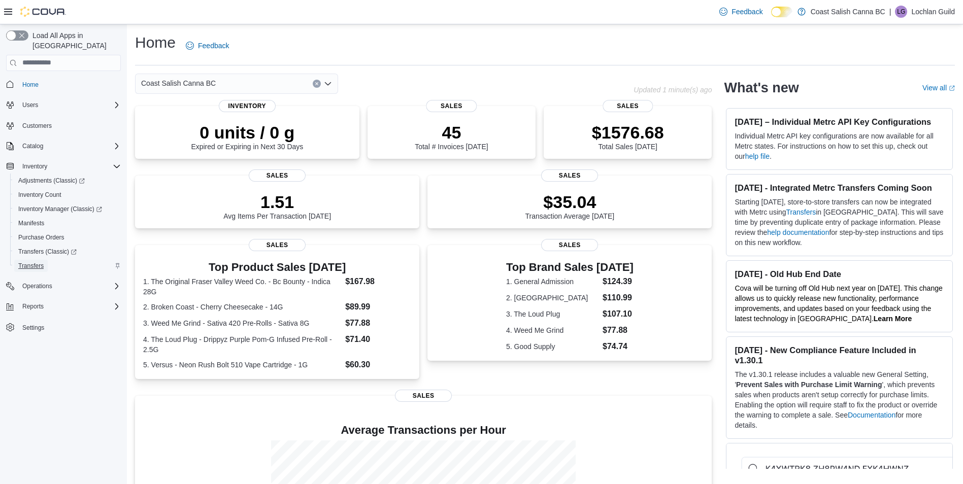
click at [42, 262] on span "Transfers" at bounding box center [30, 266] width 25 height 8
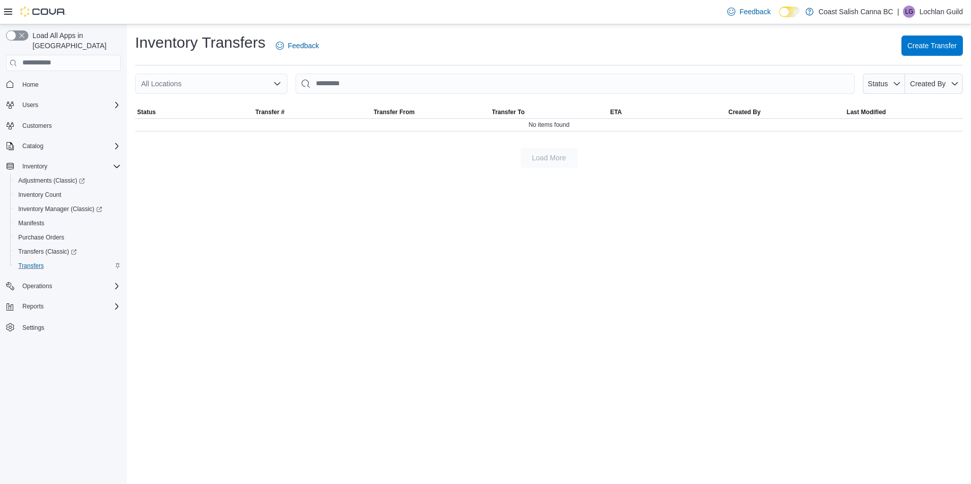
click at [240, 87] on div "All Locations" at bounding box center [211, 84] width 152 height 20
click at [564, 256] on div "Inventory Transfers Feedback Create Transfer All Locations Combo box. Selected.…" at bounding box center [549, 254] width 844 height 460
click at [51, 301] on div "Reports" at bounding box center [69, 307] width 103 height 12
click at [39, 345] on span "Reports" at bounding box center [28, 349] width 21 height 8
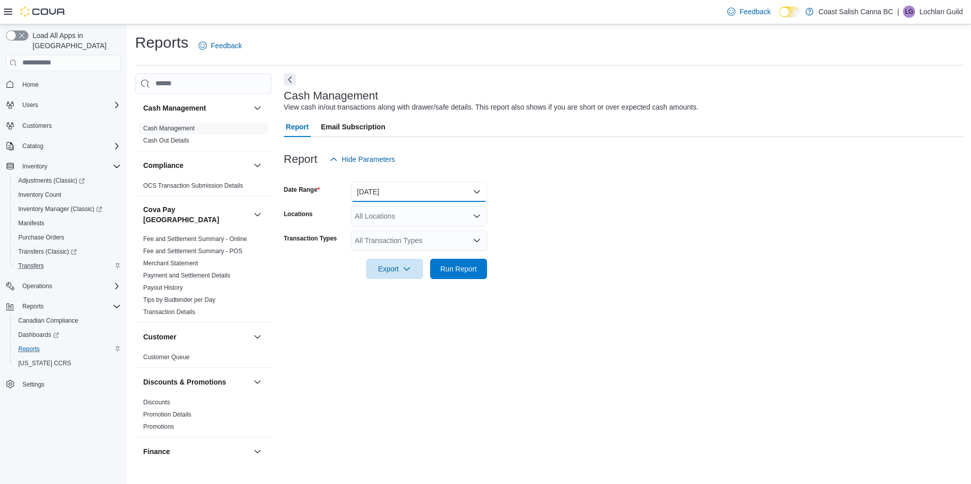
click at [387, 190] on button "Today" at bounding box center [419, 192] width 136 height 20
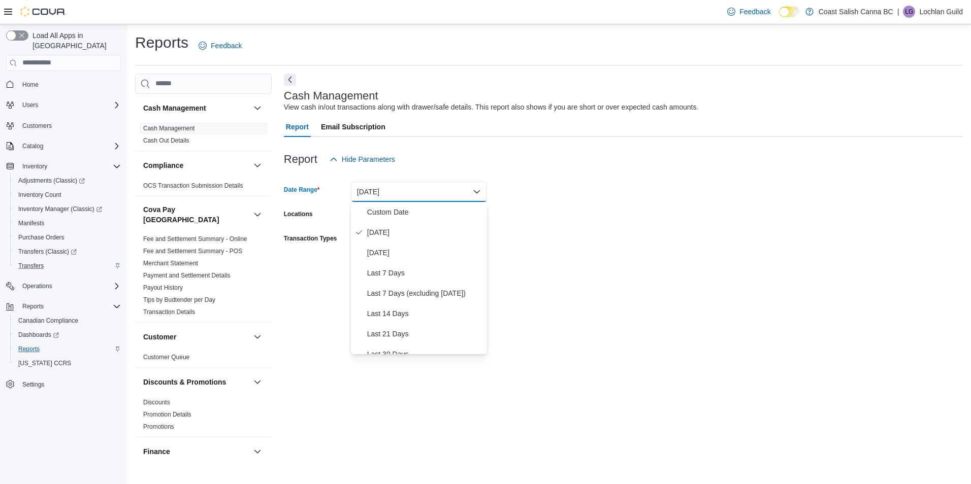
click at [325, 337] on div "Cash Management View cash in/out transactions along with drawer/safe details. T…" at bounding box center [623, 266] width 679 height 384
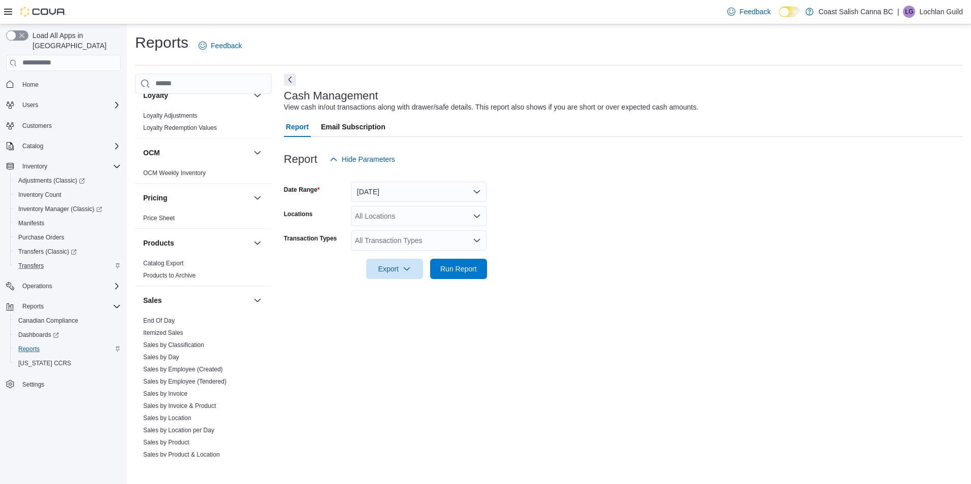
scroll to position [559, 0]
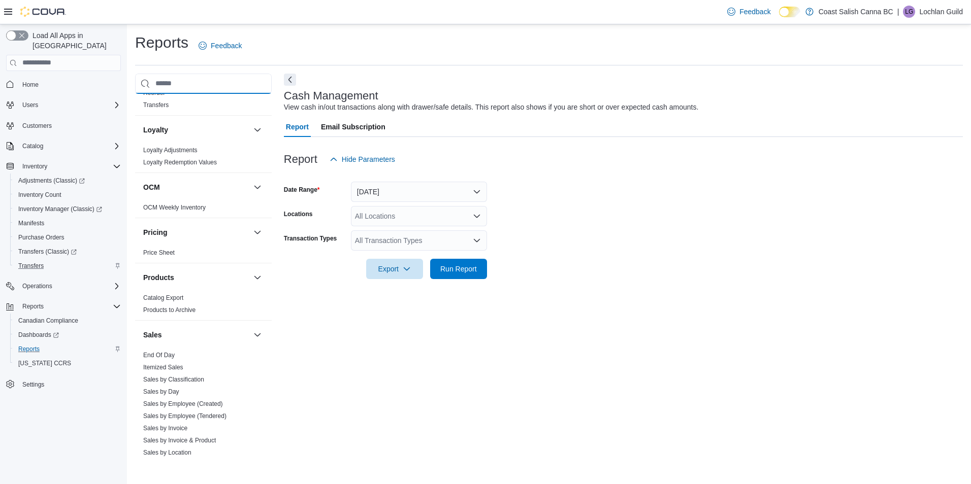
click at [182, 83] on input "search" at bounding box center [203, 84] width 137 height 20
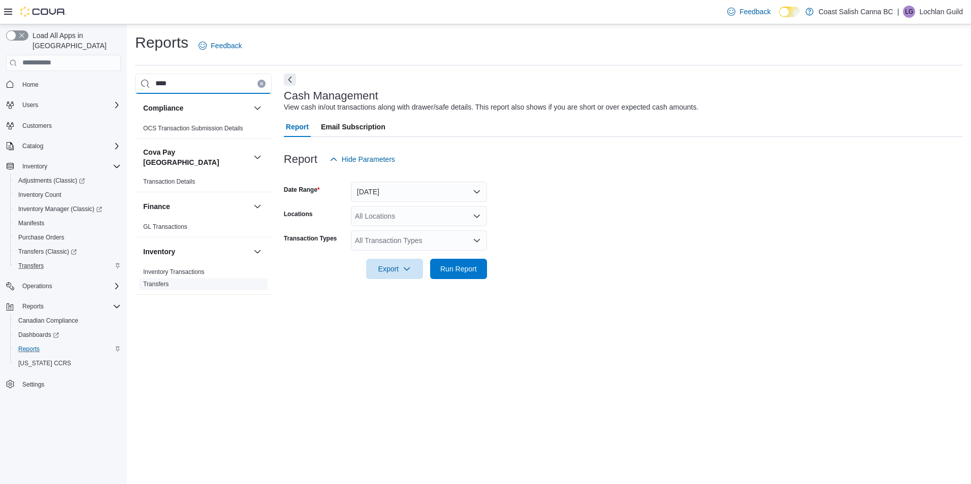
type input "****"
click at [182, 278] on span "Transfers" at bounding box center [203, 284] width 128 height 12
click at [161, 281] on link "Transfers" at bounding box center [155, 284] width 25 height 7
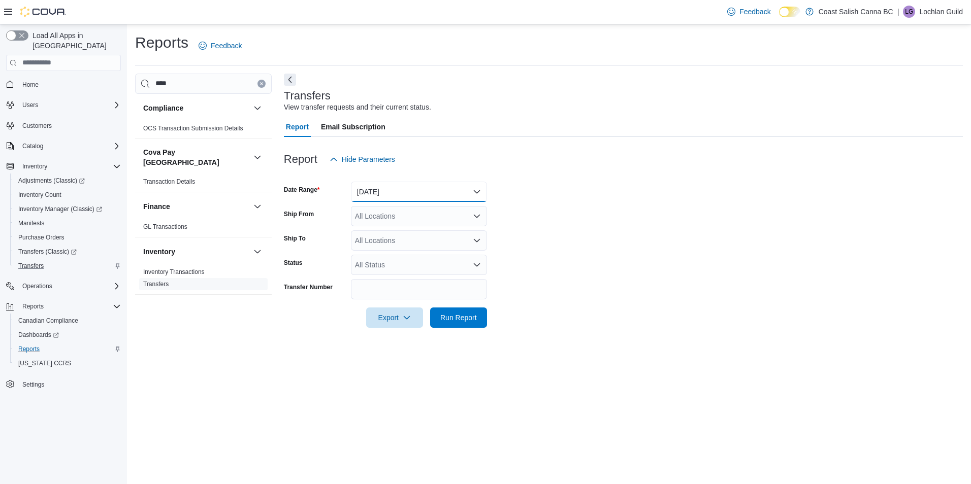
click at [388, 196] on button "Yesterday" at bounding box center [419, 192] width 136 height 20
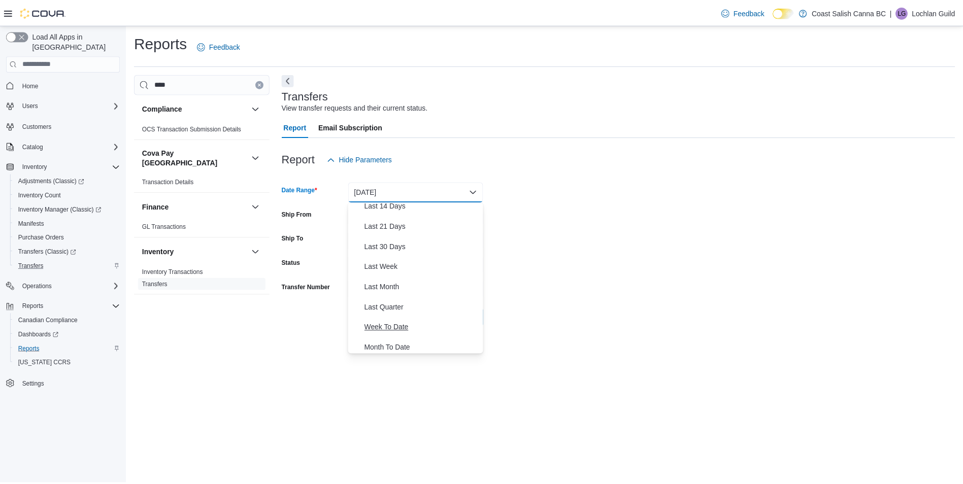
scroll to position [102, 0]
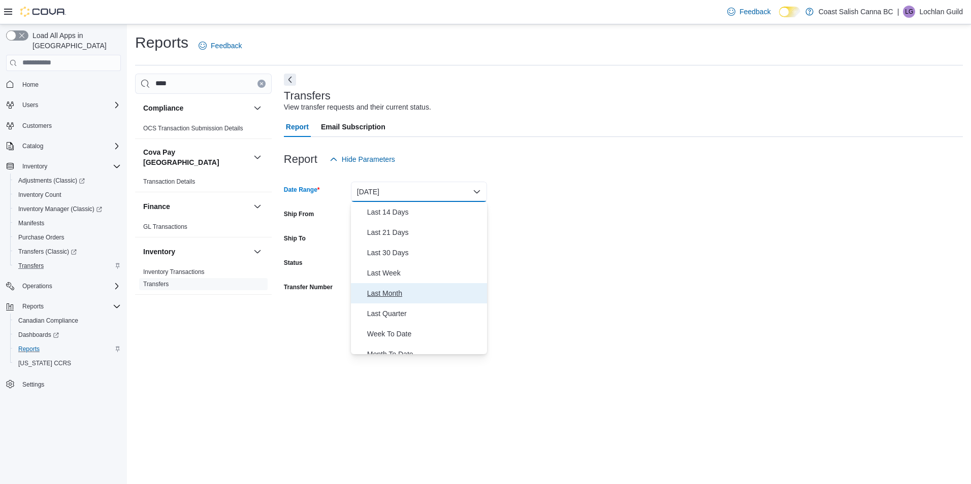
click at [420, 295] on span "Last Month" at bounding box center [425, 293] width 116 height 12
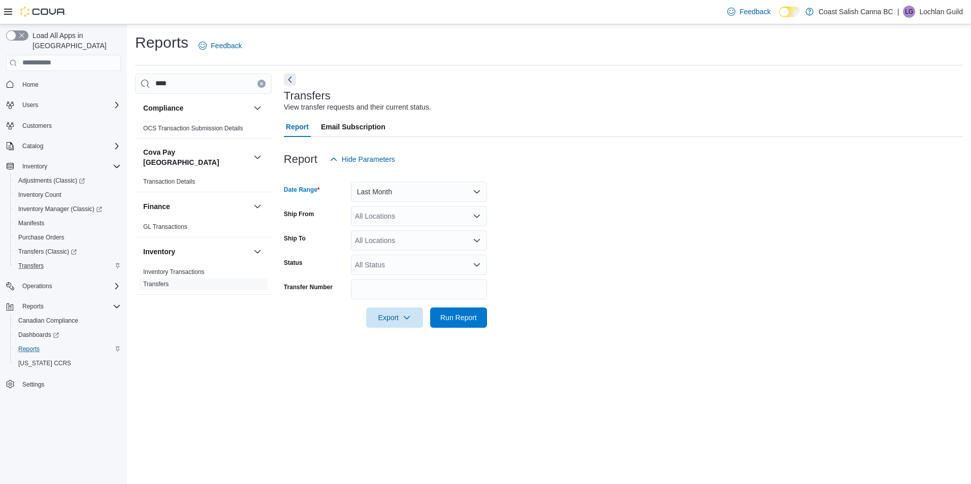
click at [410, 222] on div "All Locations" at bounding box center [419, 216] width 136 height 20
click at [415, 238] on span "Coast Salish Canna BC" at bounding box center [405, 234] width 75 height 10
click at [607, 287] on form "Date Range Last Month Ship From Coast Salish Canna BC Ship To All Locations Sta…" at bounding box center [623, 249] width 679 height 158
click at [400, 324] on span "Export" at bounding box center [394, 317] width 45 height 20
click at [478, 361] on div "Reports Feedback **** Compliance OCS Transaction Submission Details Cova Pay Ca…" at bounding box center [549, 254] width 844 height 460
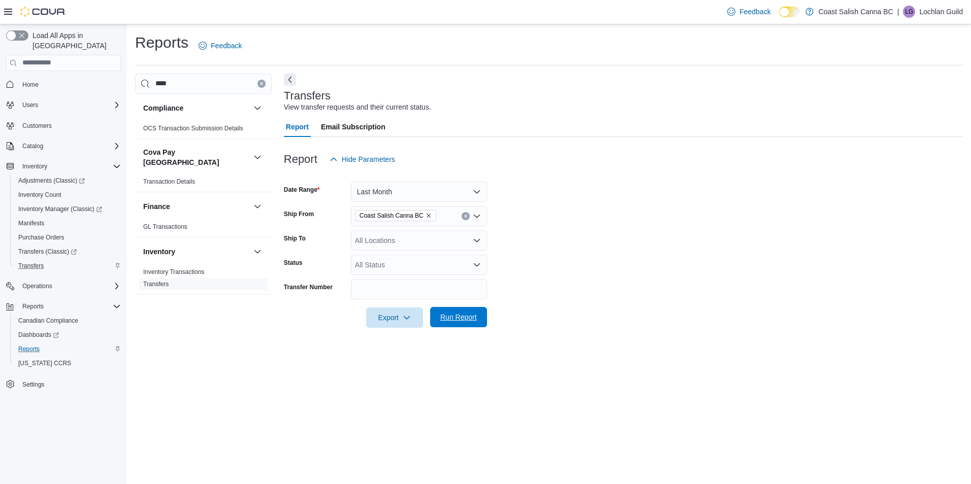
click at [462, 312] on span "Run Report" at bounding box center [458, 317] width 45 height 20
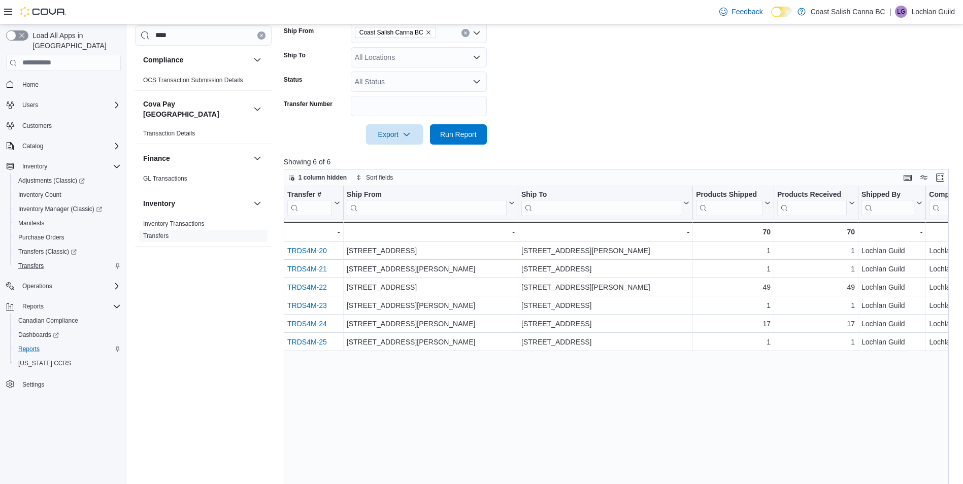
scroll to position [203, 0]
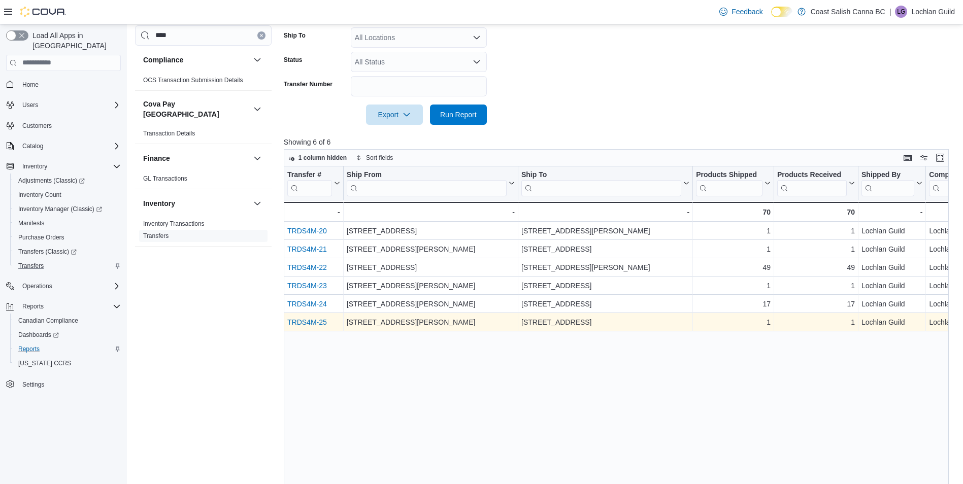
click at [316, 320] on link "TRDS4M-25" at bounding box center [307, 322] width 40 height 8
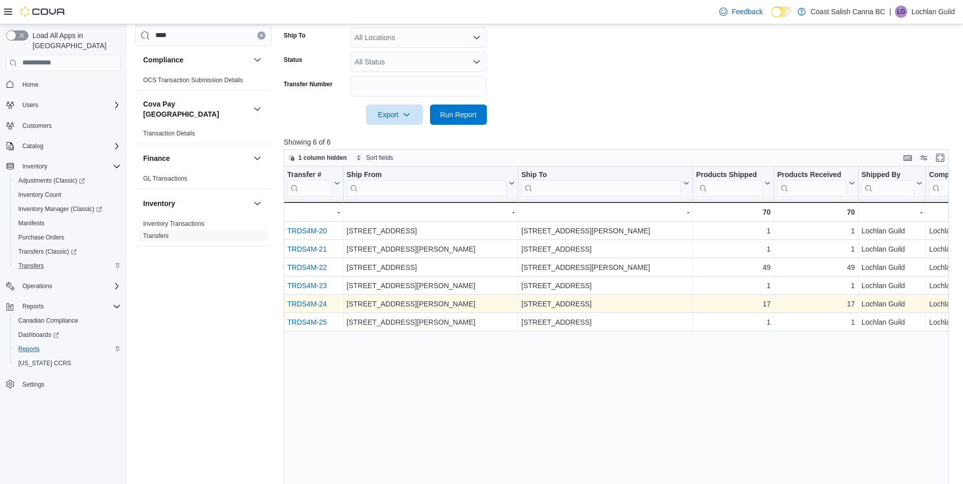
click at [304, 302] on link "TRDS4M-24" at bounding box center [307, 304] width 40 height 8
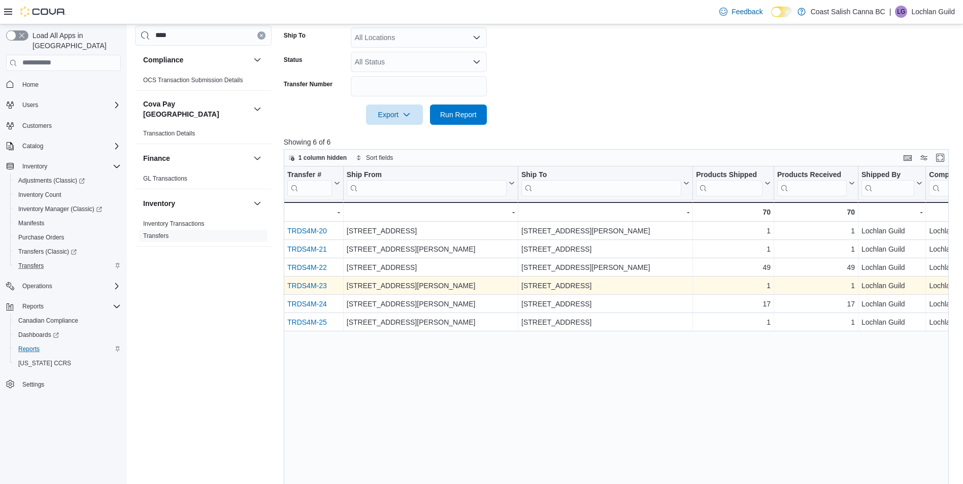
click at [309, 281] on div "TRDS4M-23" at bounding box center [313, 286] width 53 height 12
click at [311, 283] on link "TRDS4M-23" at bounding box center [307, 286] width 40 height 8
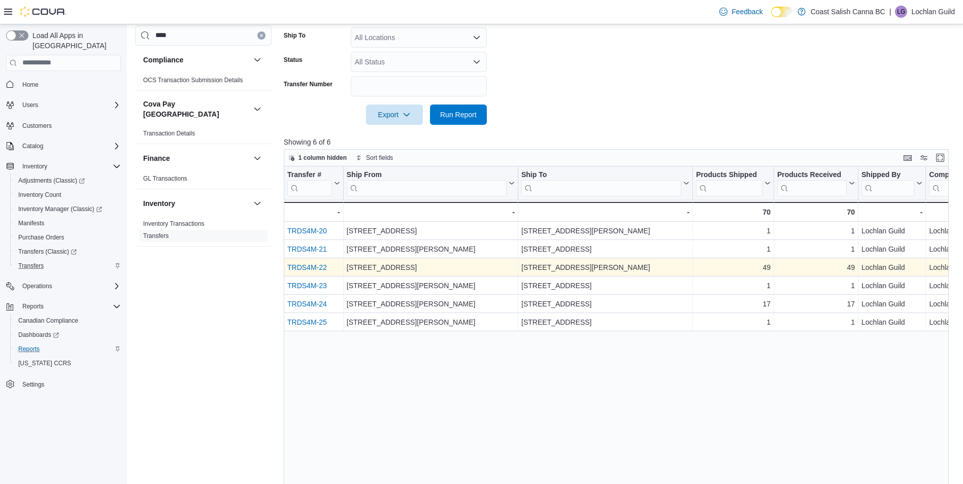
click at [313, 266] on link "TRDS4M-22" at bounding box center [307, 268] width 40 height 8
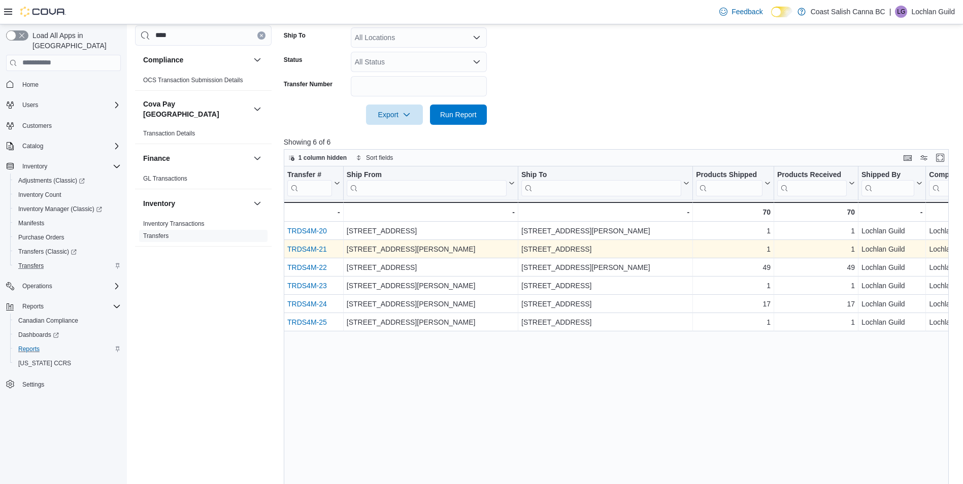
click at [312, 247] on link "TRDS4M-21" at bounding box center [307, 249] width 40 height 8
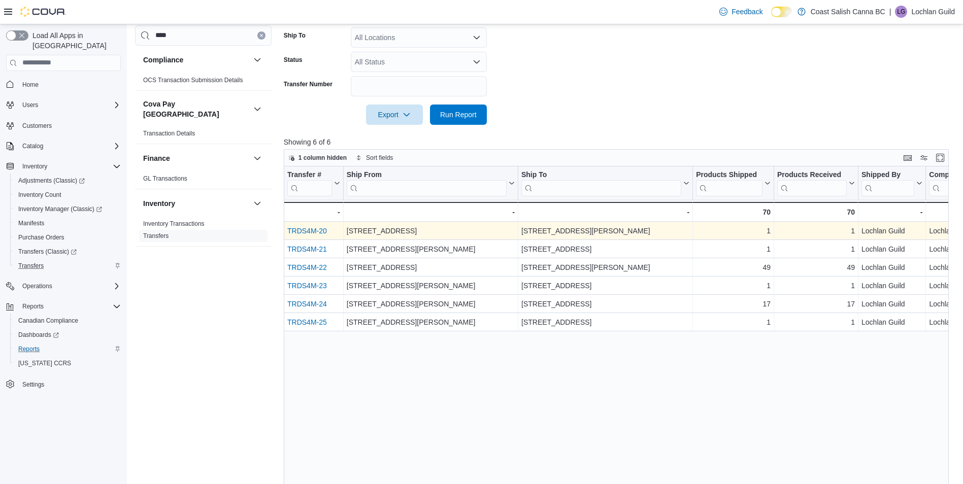
click at [310, 227] on link "TRDS4M-20" at bounding box center [307, 231] width 40 height 8
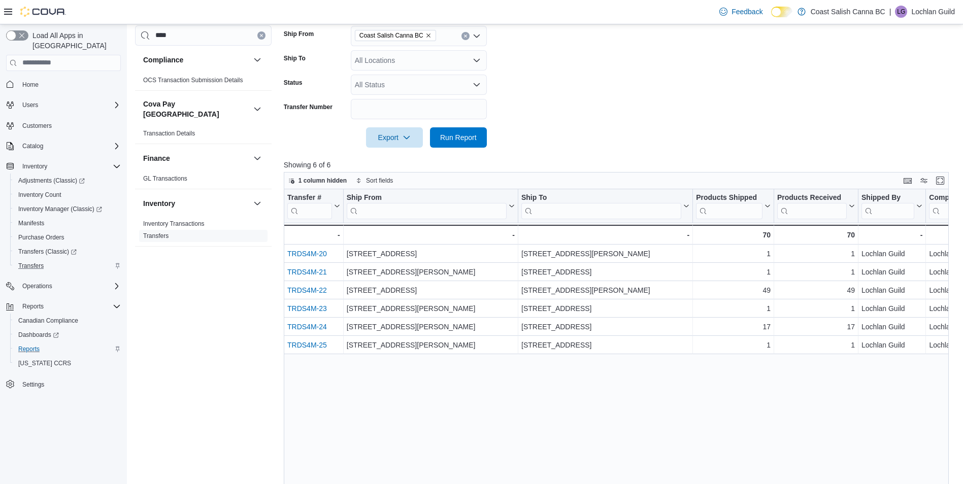
scroll to position [51, 0]
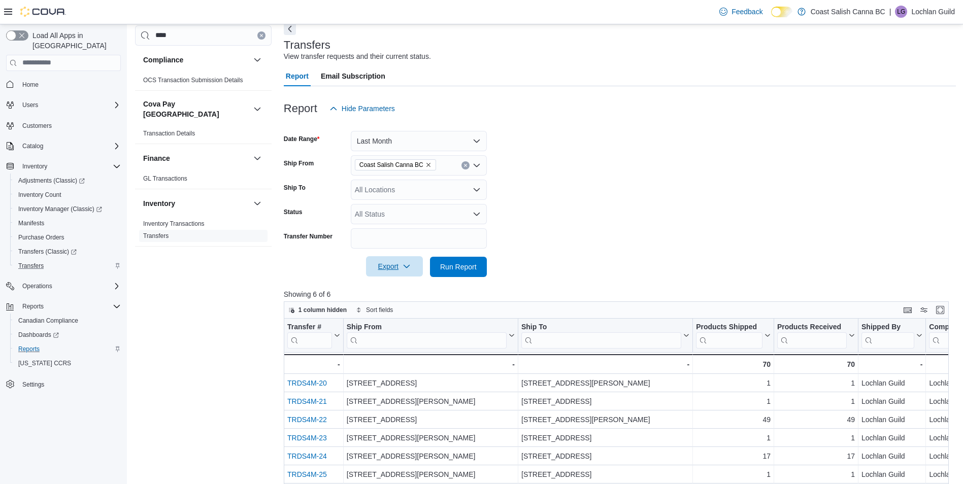
click at [403, 268] on icon "button" at bounding box center [407, 267] width 8 height 8
click at [400, 285] on span "Export to Excel" at bounding box center [396, 287] width 46 height 8
click at [430, 129] on div at bounding box center [620, 125] width 672 height 12
drag, startPoint x: 430, startPoint y: 139, endPoint x: 436, endPoint y: 140, distance: 6.6
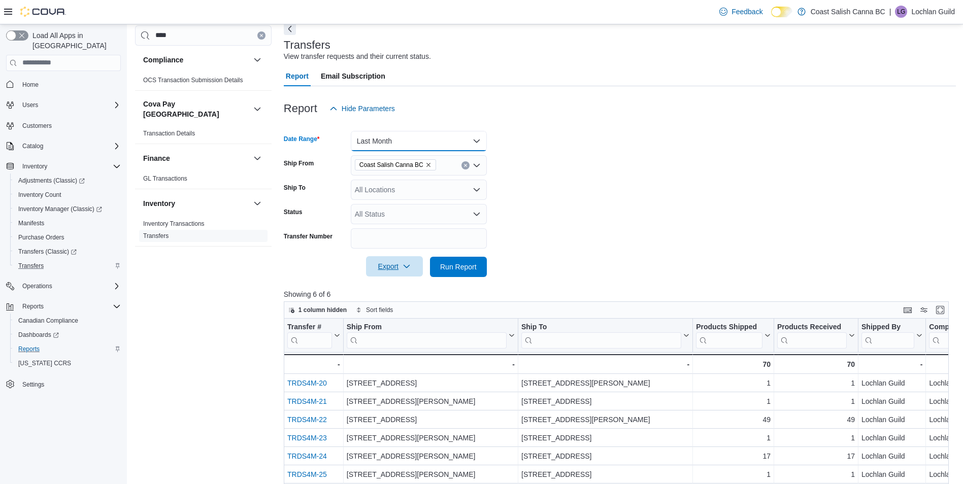
click at [430, 140] on button "Last Month" at bounding box center [419, 141] width 136 height 20
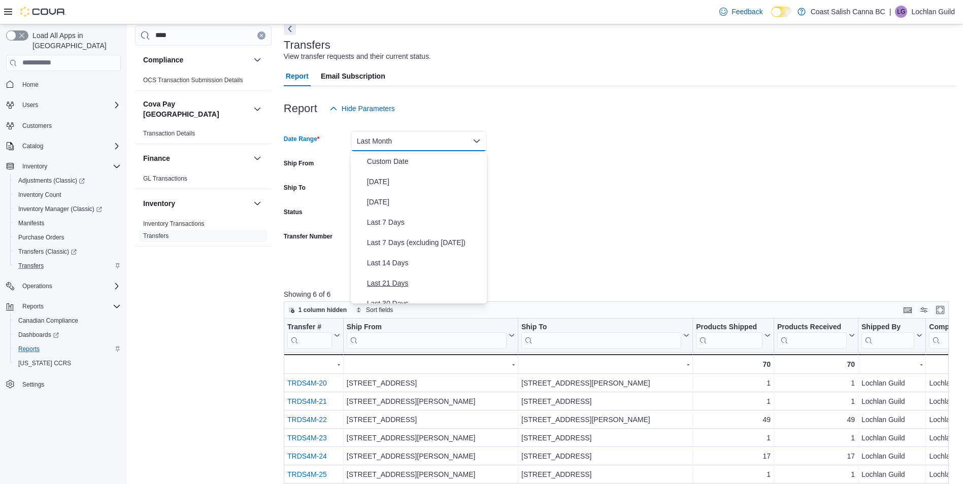
scroll to position [117, 0]
click at [606, 167] on form "Date Range Last Month Ship From Coast Salish Canna BC Ship To All Locations Sta…" at bounding box center [620, 198] width 672 height 158
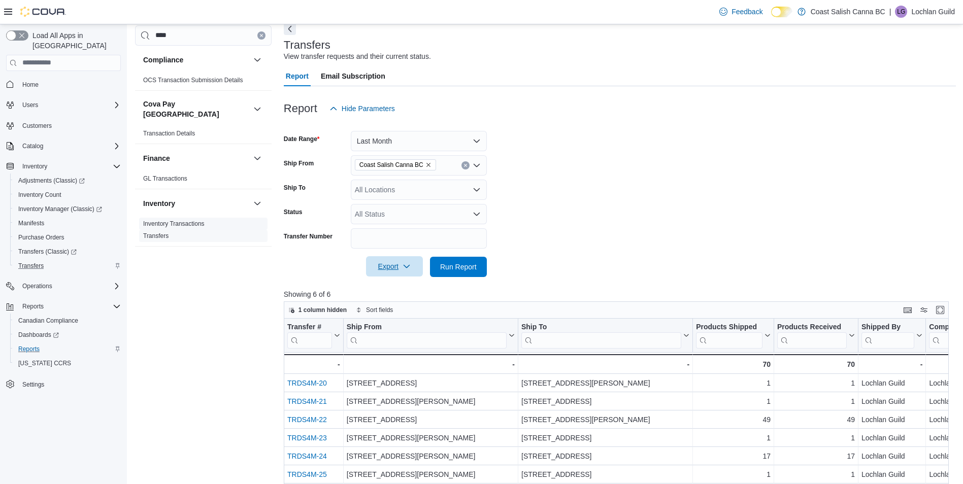
click at [182, 220] on link "Inventory Transactions" at bounding box center [173, 223] width 61 height 7
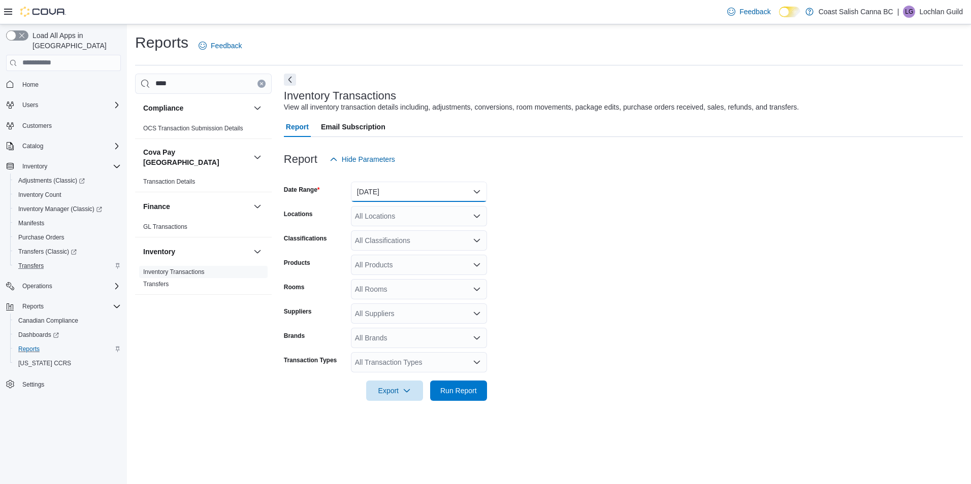
click at [378, 190] on button "Yesterday" at bounding box center [419, 192] width 136 height 20
click at [427, 297] on span "Last Month" at bounding box center [425, 293] width 116 height 12
click at [392, 220] on div "All Locations" at bounding box center [419, 216] width 136 height 20
click at [416, 233] on span "Coast Salish Canna BC" at bounding box center [405, 234] width 75 height 10
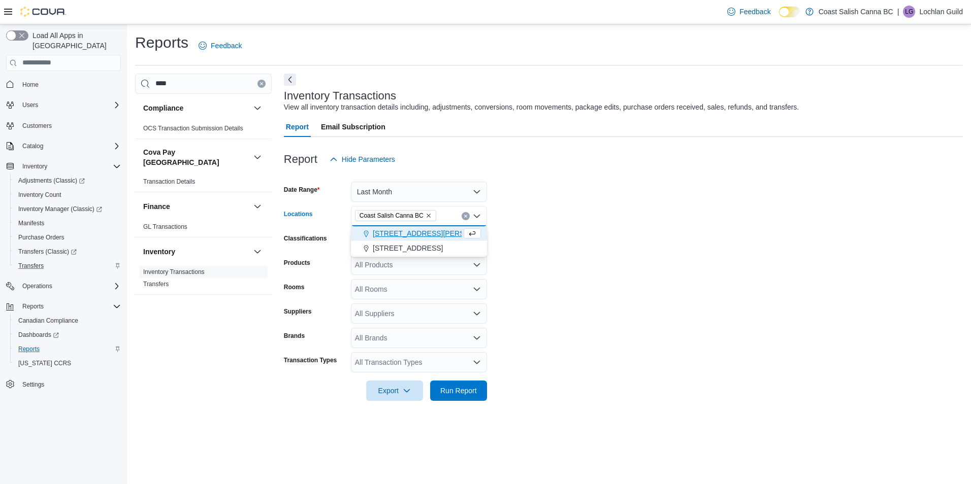
drag, startPoint x: 622, startPoint y: 292, endPoint x: 595, endPoint y: 296, distance: 27.1
click at [621, 292] on form "Date Range Last Month Locations Coast Salish Canna BC Combo box. Selected. Coas…" at bounding box center [623, 286] width 679 height 232
click at [432, 288] on div "All Rooms" at bounding box center [419, 289] width 136 height 20
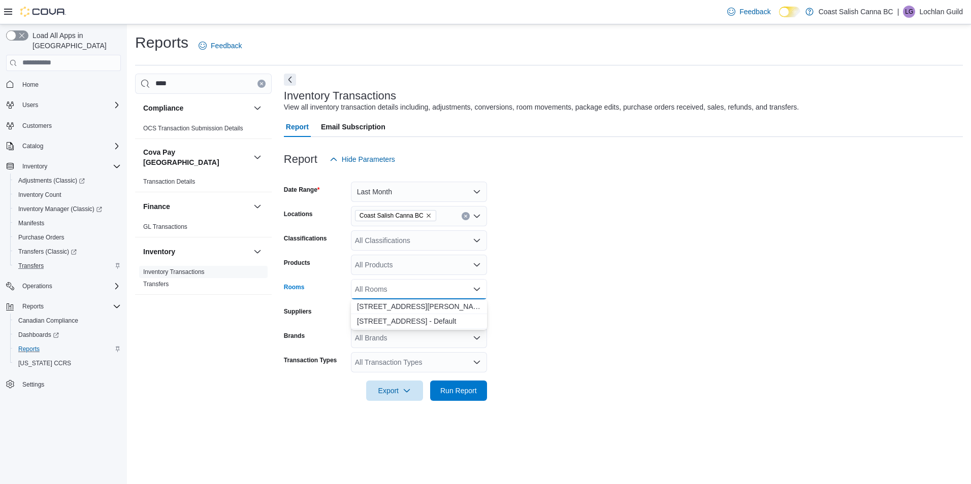
click at [554, 281] on form "Date Range Last Month Locations Coast Salish Canna BC Classifications All Class…" at bounding box center [623, 286] width 679 height 232
click at [479, 308] on div "All Suppliers" at bounding box center [419, 314] width 136 height 20
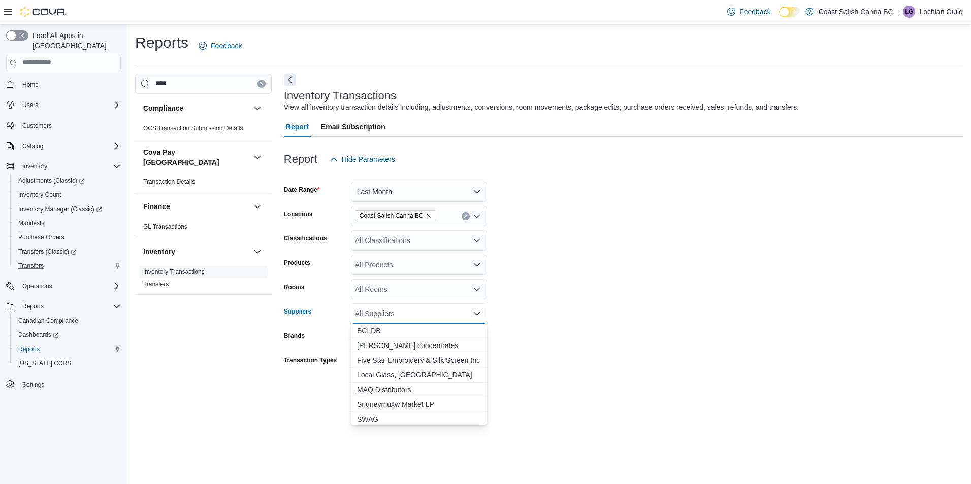
click at [392, 385] on span "MAQ Distributors" at bounding box center [419, 390] width 124 height 10
click at [378, 331] on span "BCLDB" at bounding box center [419, 331] width 124 height 10
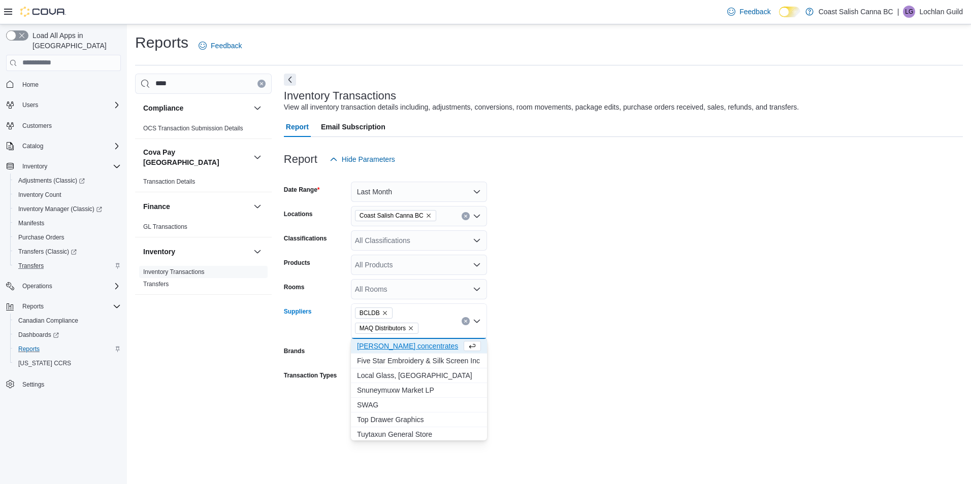
click at [579, 336] on form "Date Range Last Month Locations Coast Salish Canna BC Classifications All Class…" at bounding box center [623, 293] width 679 height 247
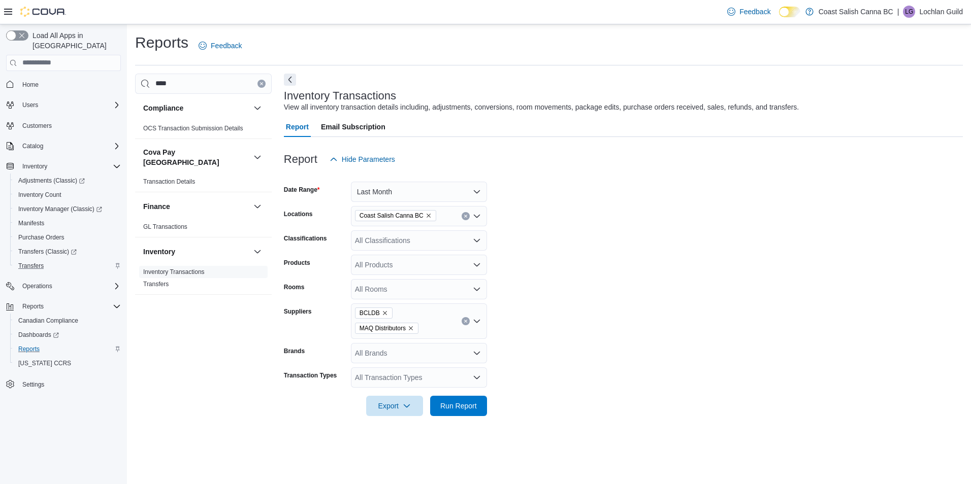
click at [439, 359] on div "All Brands" at bounding box center [419, 353] width 136 height 20
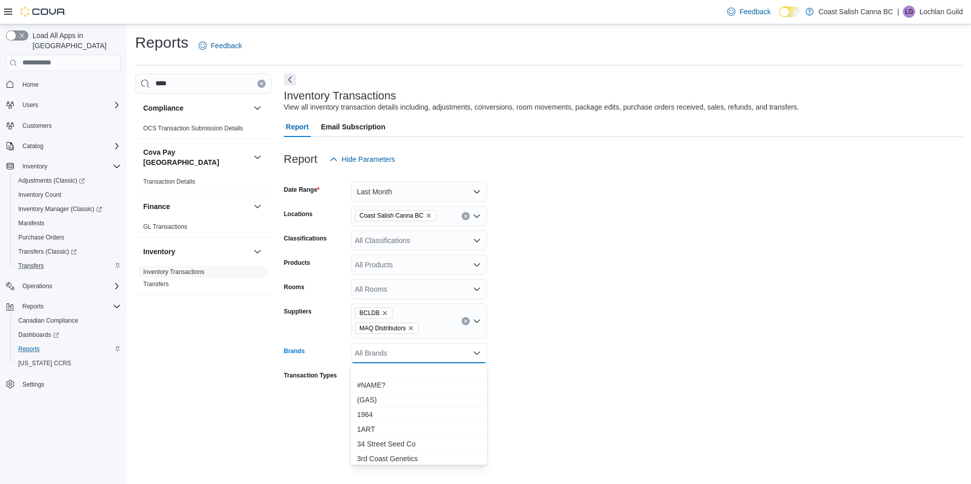
click at [578, 367] on form "Date Range Last Month Locations Coast Salish Canna BC Classifications All Class…" at bounding box center [623, 293] width 679 height 247
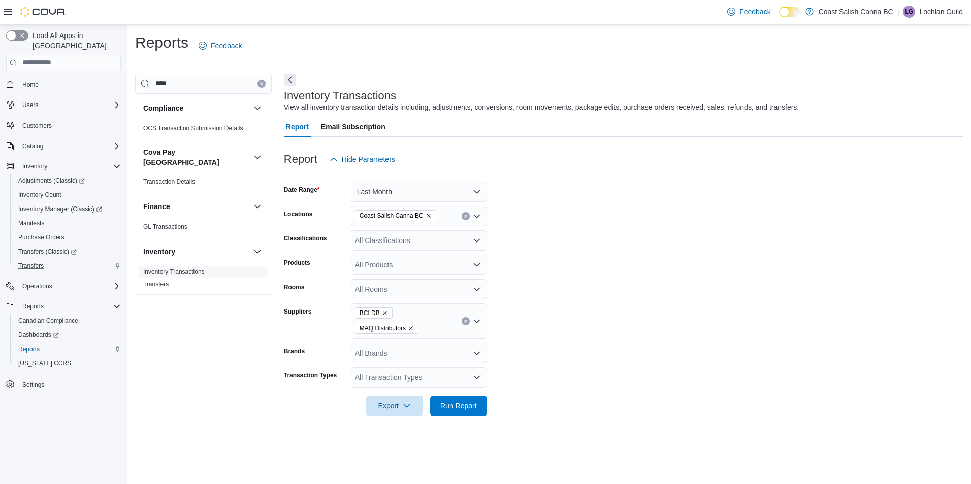
click at [457, 374] on div "All Transaction Types" at bounding box center [419, 378] width 136 height 20
click at [374, 322] on button "Transfer In" at bounding box center [419, 317] width 136 height 15
click at [381, 300] on span "Transfer Out" at bounding box center [419, 303] width 124 height 10
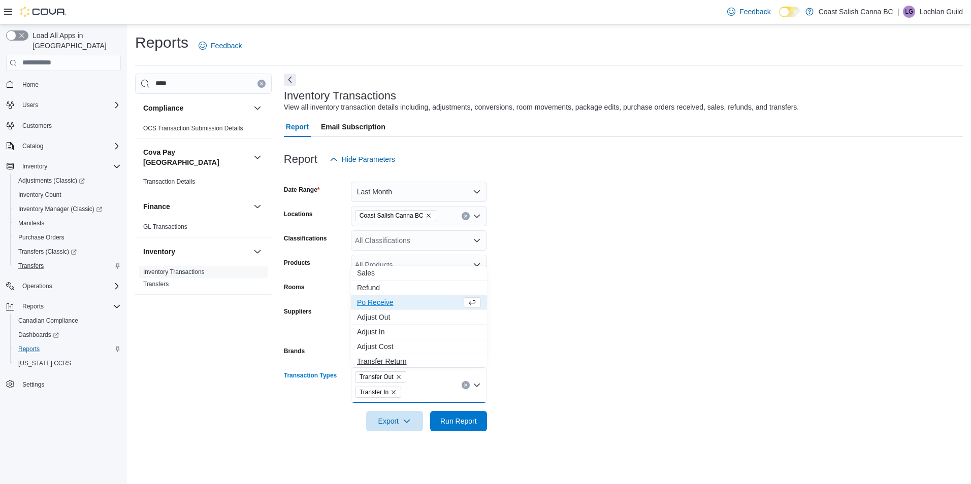
click at [404, 362] on span "Transfer Return" at bounding box center [419, 361] width 124 height 10
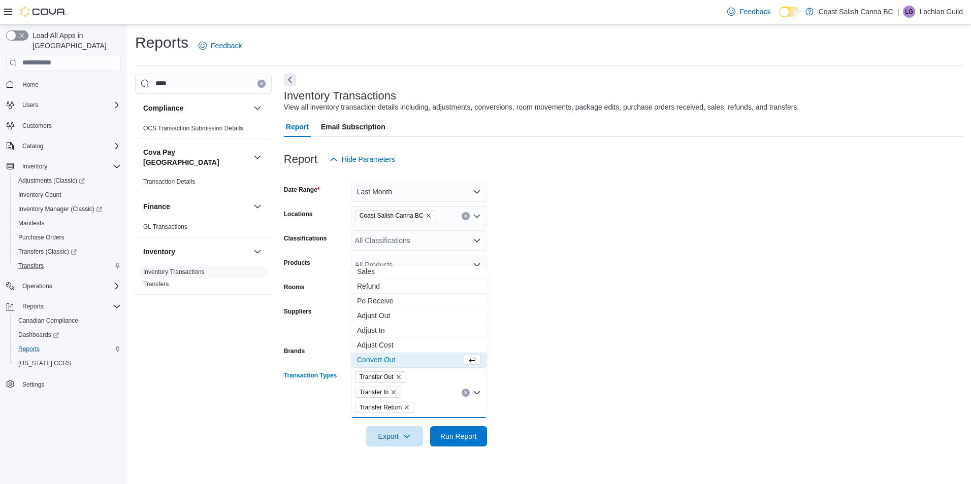
click at [597, 355] on form "Date Range Last Month Locations Coast Salish Canna BC Classifications All Class…" at bounding box center [623, 308] width 679 height 277
click at [395, 439] on span "Export" at bounding box center [394, 436] width 45 height 20
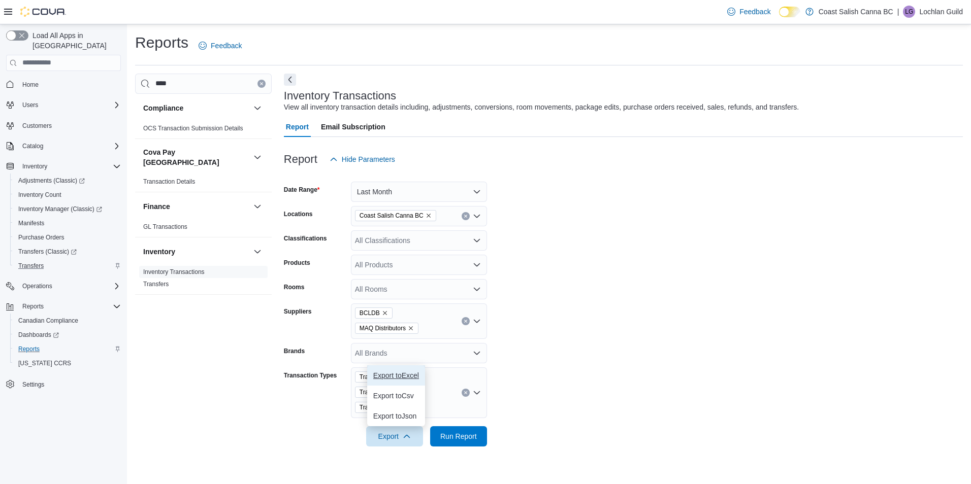
click at [411, 374] on span "Export to Excel" at bounding box center [396, 376] width 46 height 8
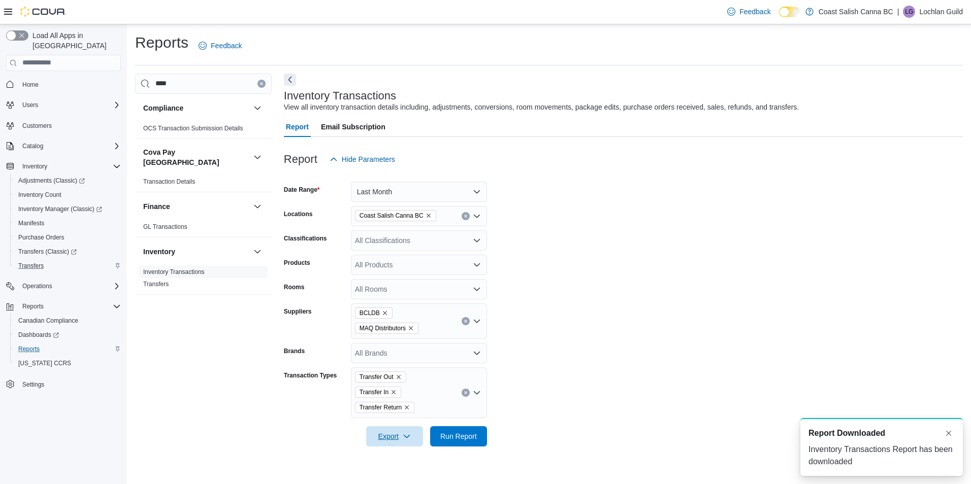
scroll to position [0, 0]
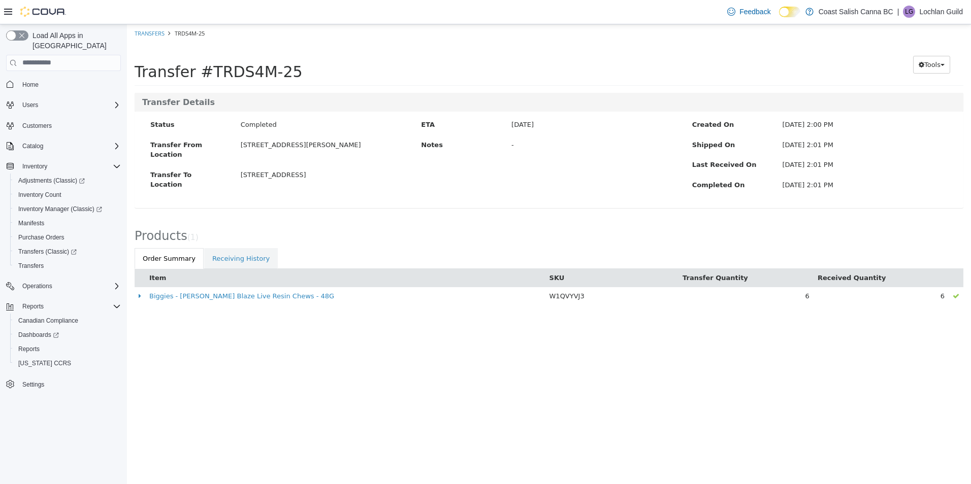
click at [632, 316] on html "× Transfers TRDS4M-25 Transfer #TRDS4M-25 Preparing Download... Tools PDF Downl…" at bounding box center [549, 170] width 844 height 292
click at [380, 316] on html "× Transfers TRDS4M-25 Transfer #TRDS4M-25 Preparing Download... Tools PDF Downl…" at bounding box center [549, 170] width 844 height 292
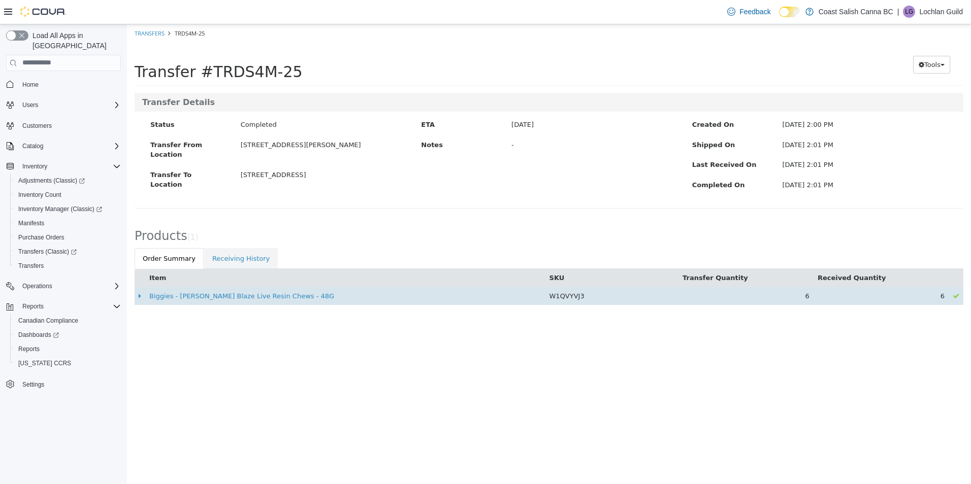
click at [252, 301] on td "Biggies - Berry Blaze Live Resin Chews - 48G" at bounding box center [345, 296] width 400 height 18
click at [245, 298] on link "Biggies - Berry Blaze Live Resin Chews - 48G" at bounding box center [241, 296] width 185 height 8
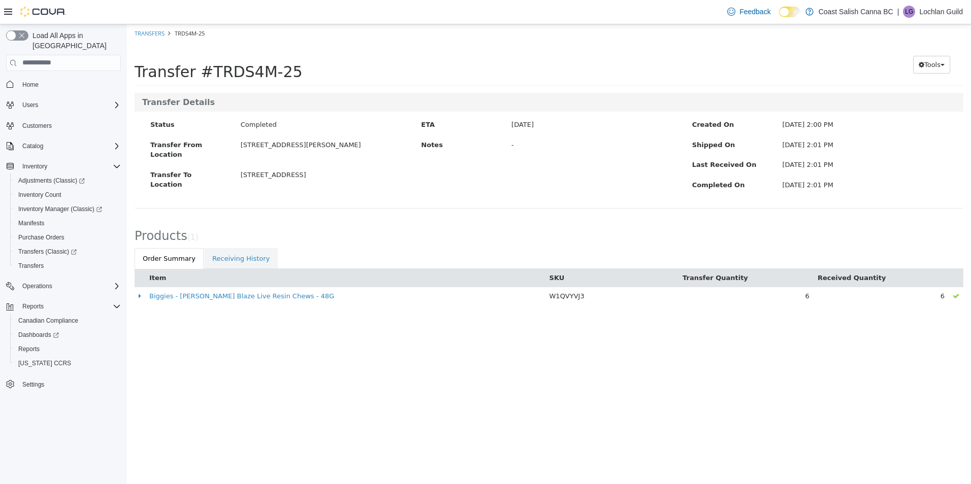
click at [541, 316] on html "× Transfers TRDS4M-25 Transfer #TRDS4M-25 Preparing Download... Tools PDF Downl…" at bounding box center [549, 170] width 844 height 292
click at [923, 59] on button "Tools" at bounding box center [931, 64] width 37 height 18
click at [907, 86] on span "PDF Download" at bounding box center [904, 84] width 51 height 8
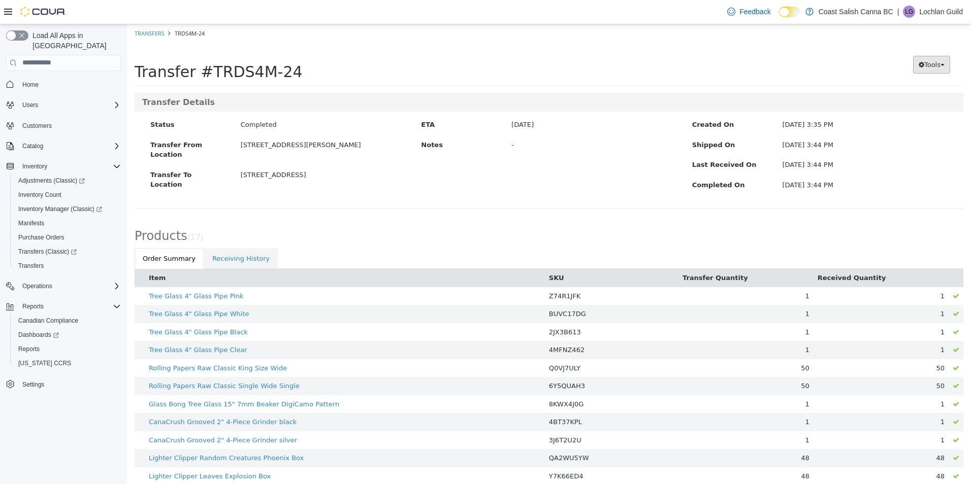
click at [924, 64] on span "Tools" at bounding box center [932, 64] width 16 height 8
click at [897, 87] on span "PDF Download" at bounding box center [904, 84] width 51 height 8
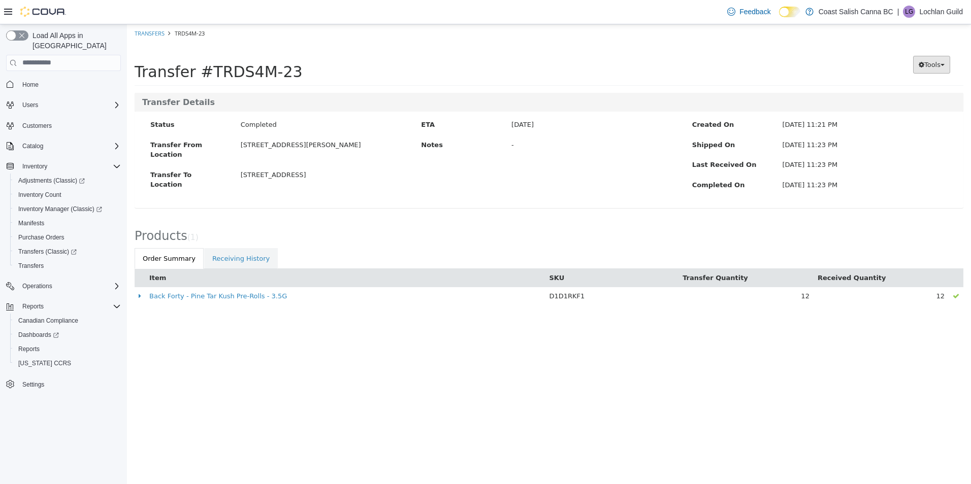
click at [933, 62] on span "Tools" at bounding box center [932, 64] width 16 height 8
click at [914, 87] on span "PDF Download" at bounding box center [904, 84] width 51 height 8
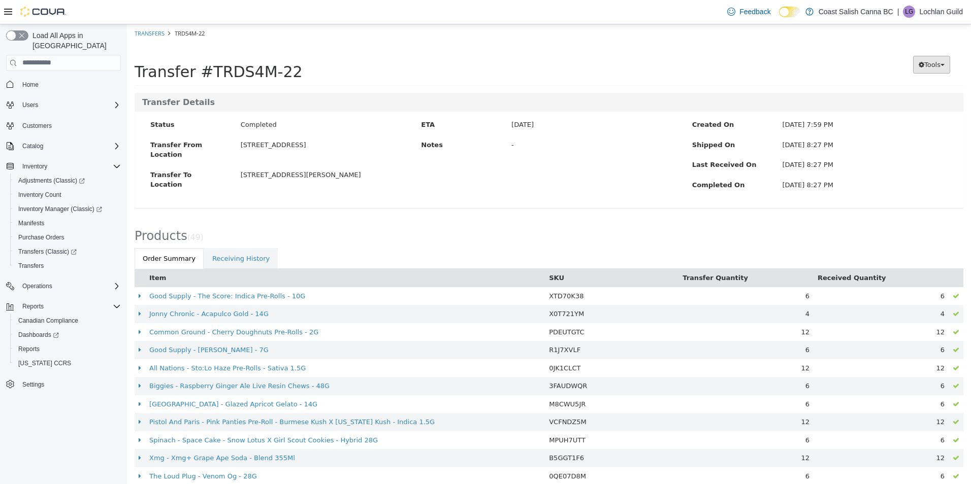
click at [924, 61] on span "Tools" at bounding box center [932, 64] width 16 height 8
click at [899, 86] on span "PDF Download" at bounding box center [904, 84] width 51 height 8
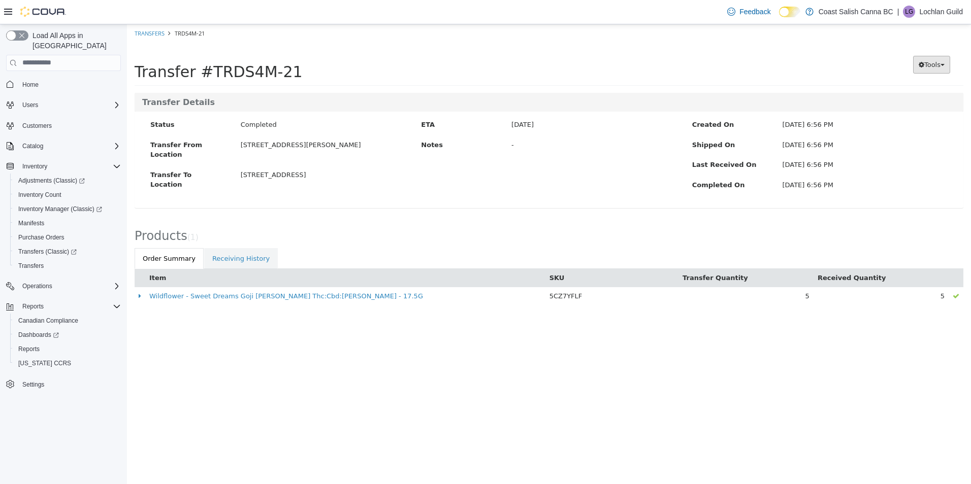
click at [938, 61] on span "Tools" at bounding box center [932, 64] width 16 height 8
click at [885, 82] on span "PDF Download" at bounding box center [904, 84] width 51 height 8
click at [950, 59] on button "Tools" at bounding box center [931, 64] width 37 height 18
click at [912, 88] on span "PDF Download" at bounding box center [904, 84] width 51 height 8
